Goal: Task Accomplishment & Management: Use online tool/utility

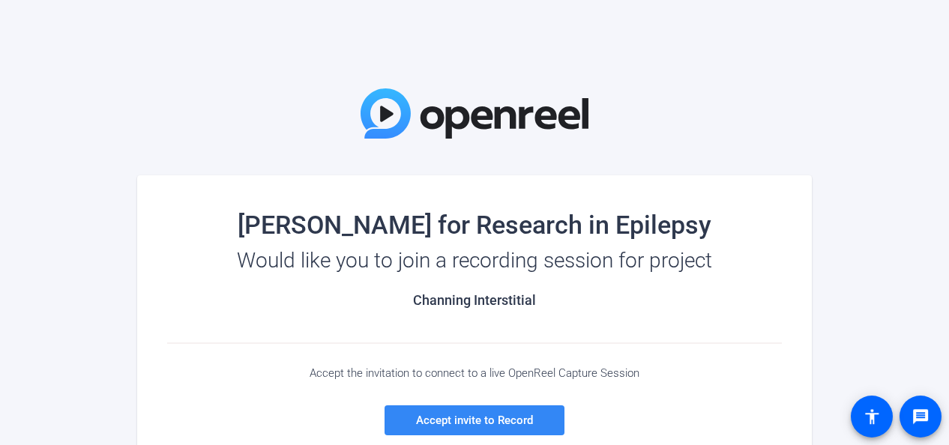
click at [469, 415] on span "Accept invite to Record" at bounding box center [474, 420] width 117 height 13
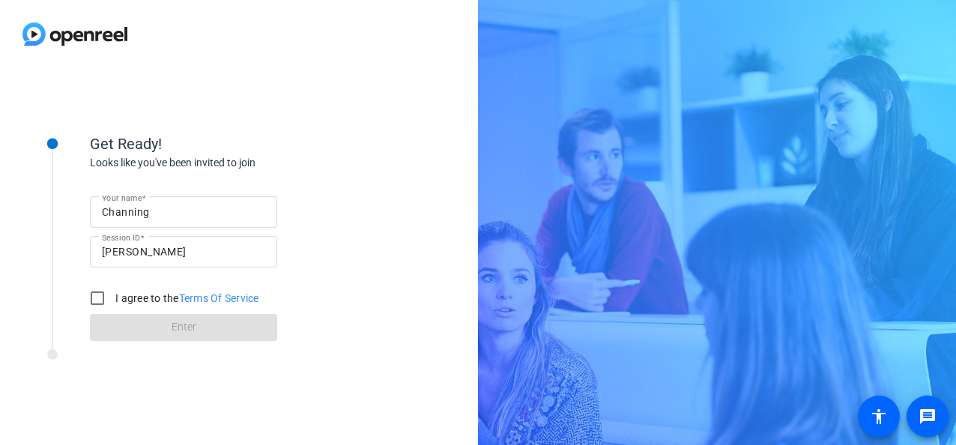
click at [157, 301] on label "I agree to the Terms Of Service" at bounding box center [185, 298] width 147 height 15
click at [112, 301] on input "I agree to the Terms Of Service" at bounding box center [97, 298] width 30 height 30
checkbox input "true"
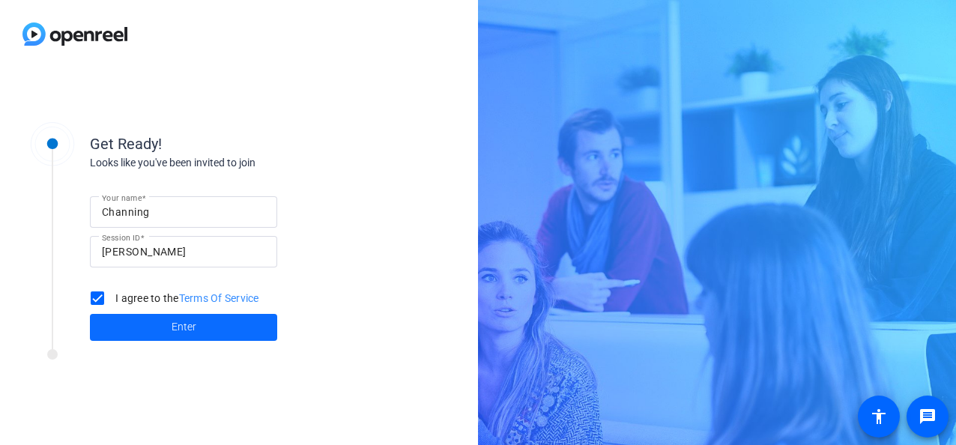
click at [174, 322] on span "Enter" at bounding box center [184, 327] width 25 height 16
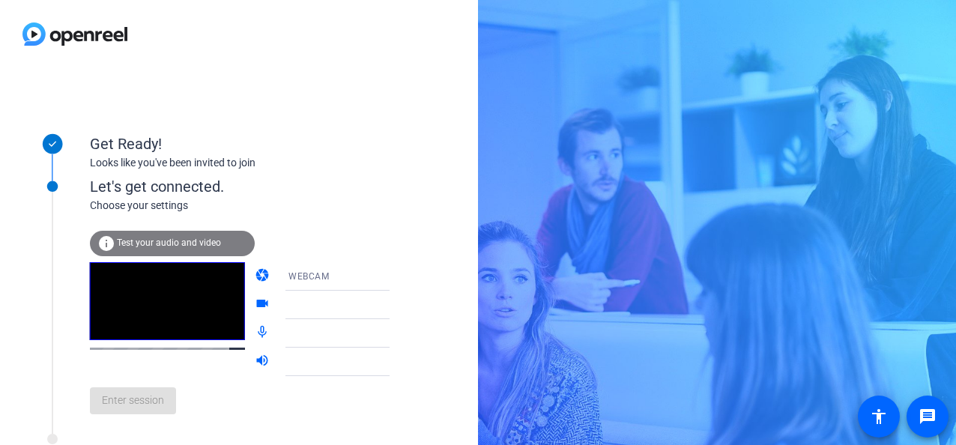
click at [187, 244] on span "Test your audio and video" at bounding box center [169, 243] width 104 height 10
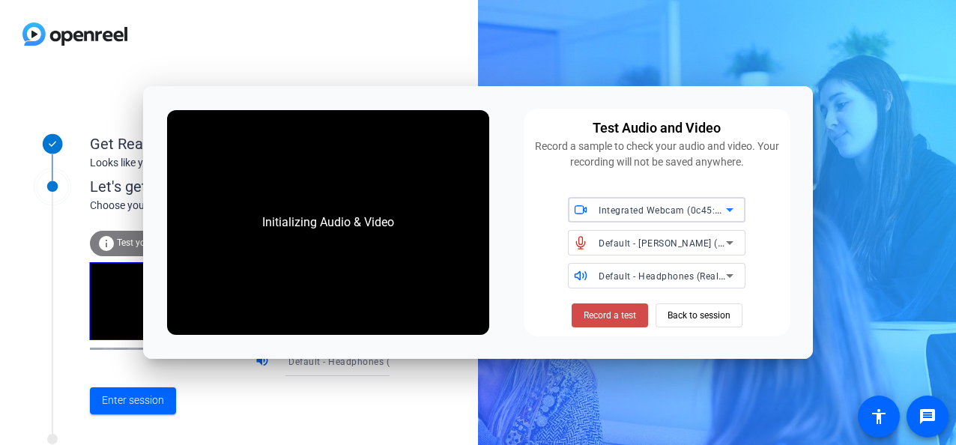
click at [585, 314] on span "Record a test" at bounding box center [610, 315] width 52 height 13
drag, startPoint x: 585, startPoint y: 314, endPoint x: 596, endPoint y: 329, distance: 18.7
click at [596, 329] on span at bounding box center [610, 316] width 92 height 36
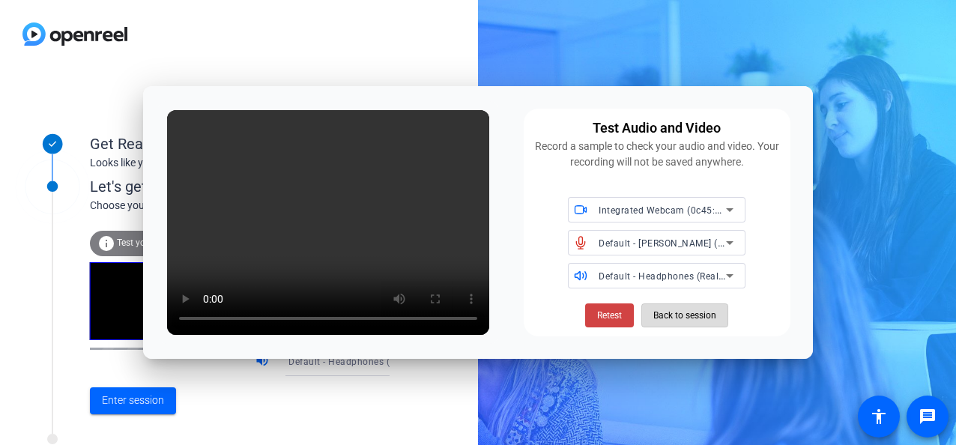
click at [679, 316] on span "Back to session" at bounding box center [684, 315] width 63 height 28
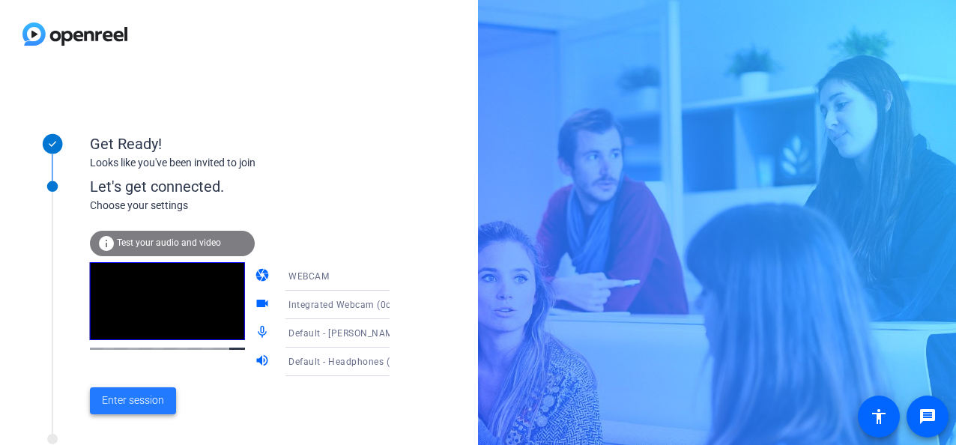
click at [115, 407] on span "Enter session" at bounding box center [133, 401] width 62 height 16
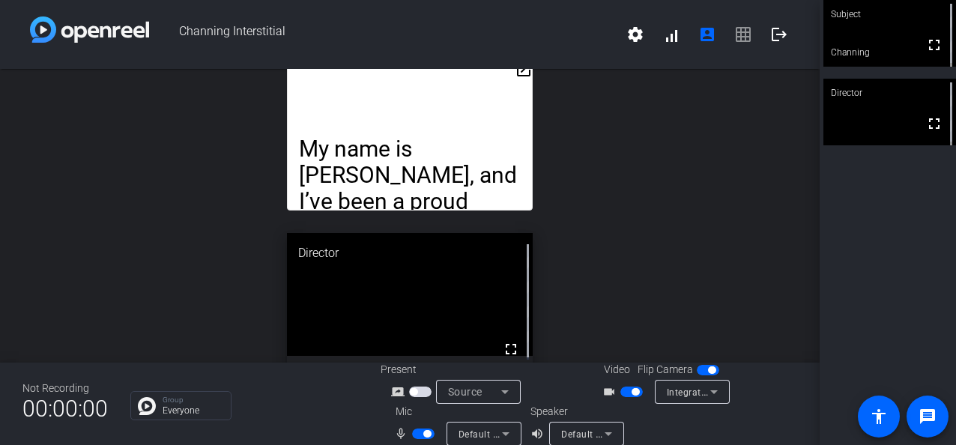
click at [640, 301] on div "open_in_new My name is [PERSON_NAME], and I’ve been a proud CURE Epilepsy Champ…" at bounding box center [410, 216] width 820 height 294
click at [508, 432] on icon at bounding box center [506, 434] width 18 height 18
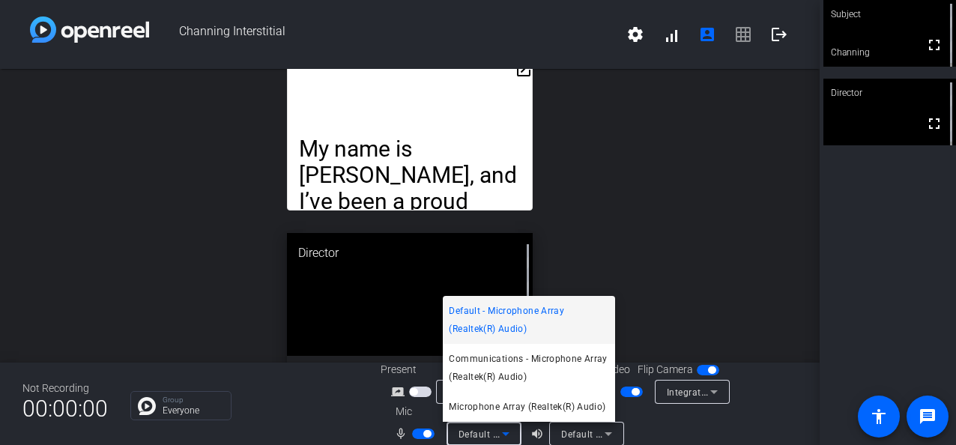
click at [508, 432] on div at bounding box center [478, 222] width 956 height 445
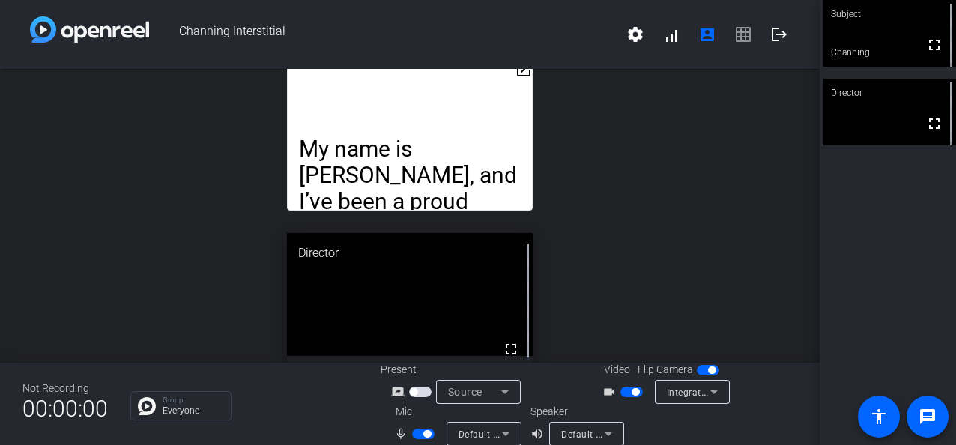
click at [704, 216] on div "open_in_new My name is [PERSON_NAME], and I’ve been a proud CURE Epilepsy Champ…" at bounding box center [410, 216] width 820 height 294
